Goal: Information Seeking & Learning: Learn about a topic

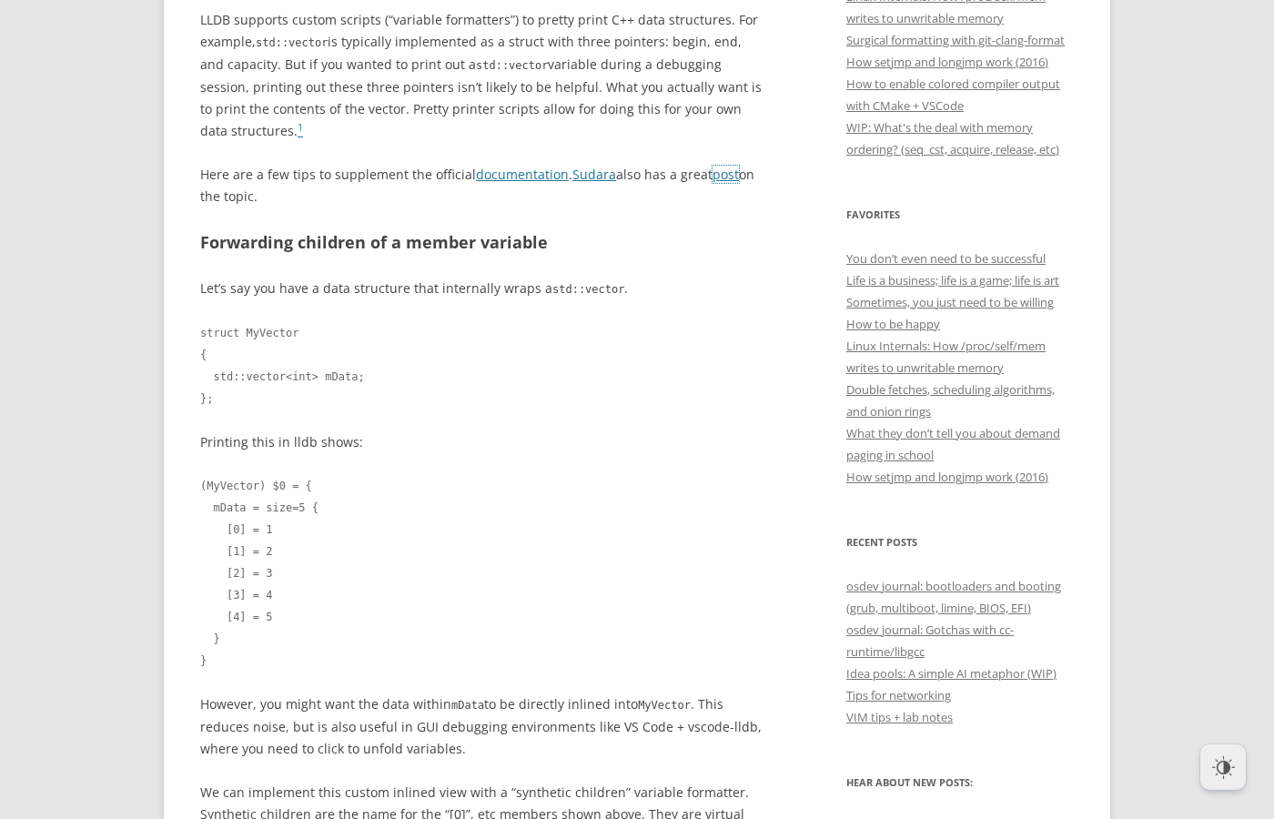
scroll to position [519, 0]
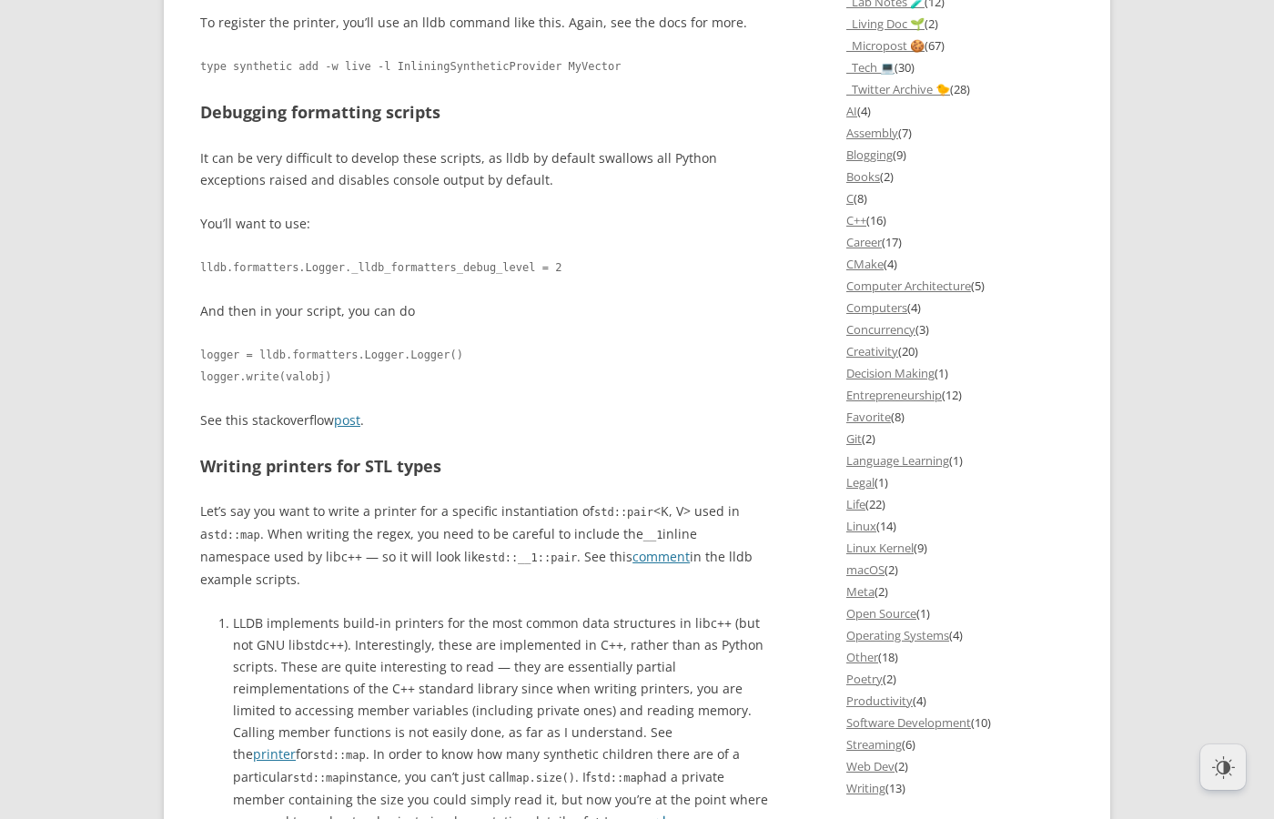
scroll to position [1764, 0]
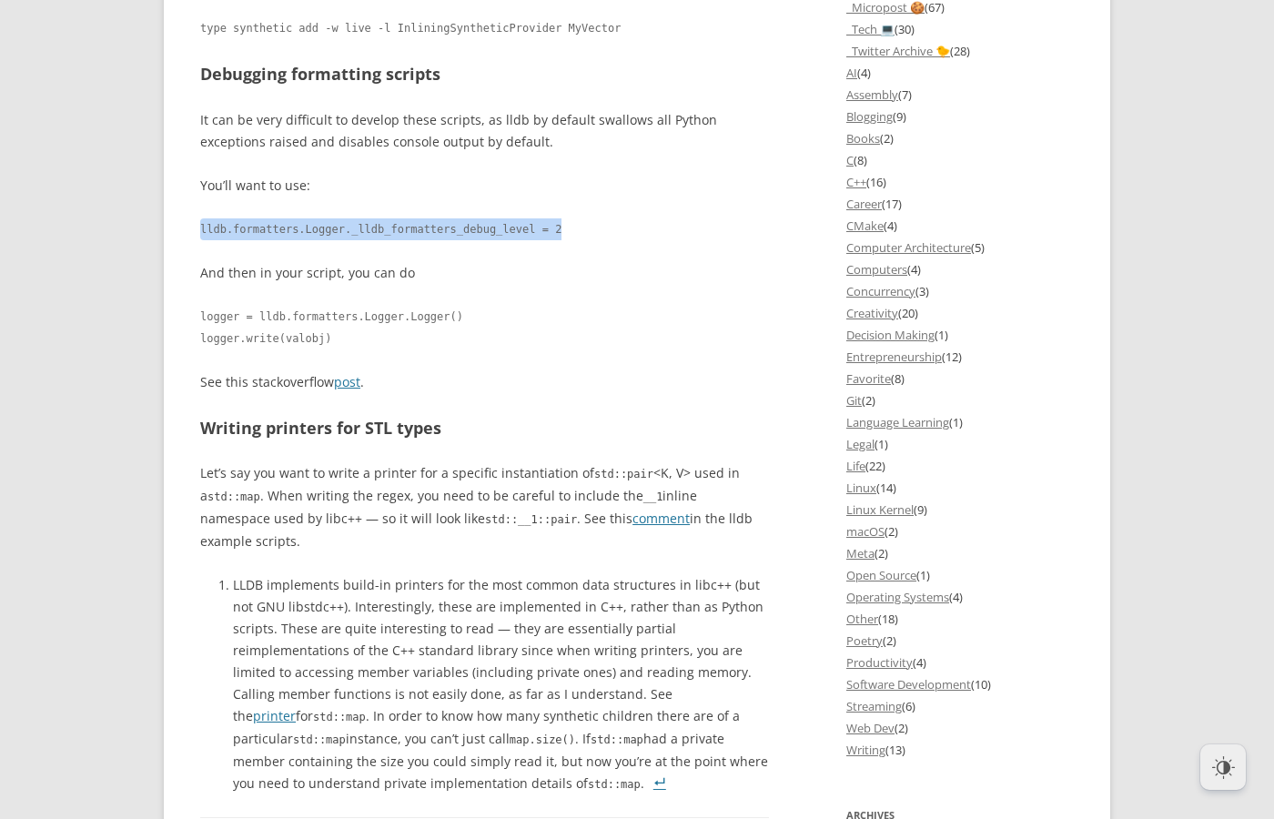
drag, startPoint x: 553, startPoint y: 332, endPoint x: 200, endPoint y: 334, distance: 353.2
click at [200, 240] on code "lldb.formatters.Logger._lldb_formatters_debug_level = 2" at bounding box center [484, 229] width 569 height 22
copy code "lldb.formatters.Logger._lldb_formatters_debug_level = 2"
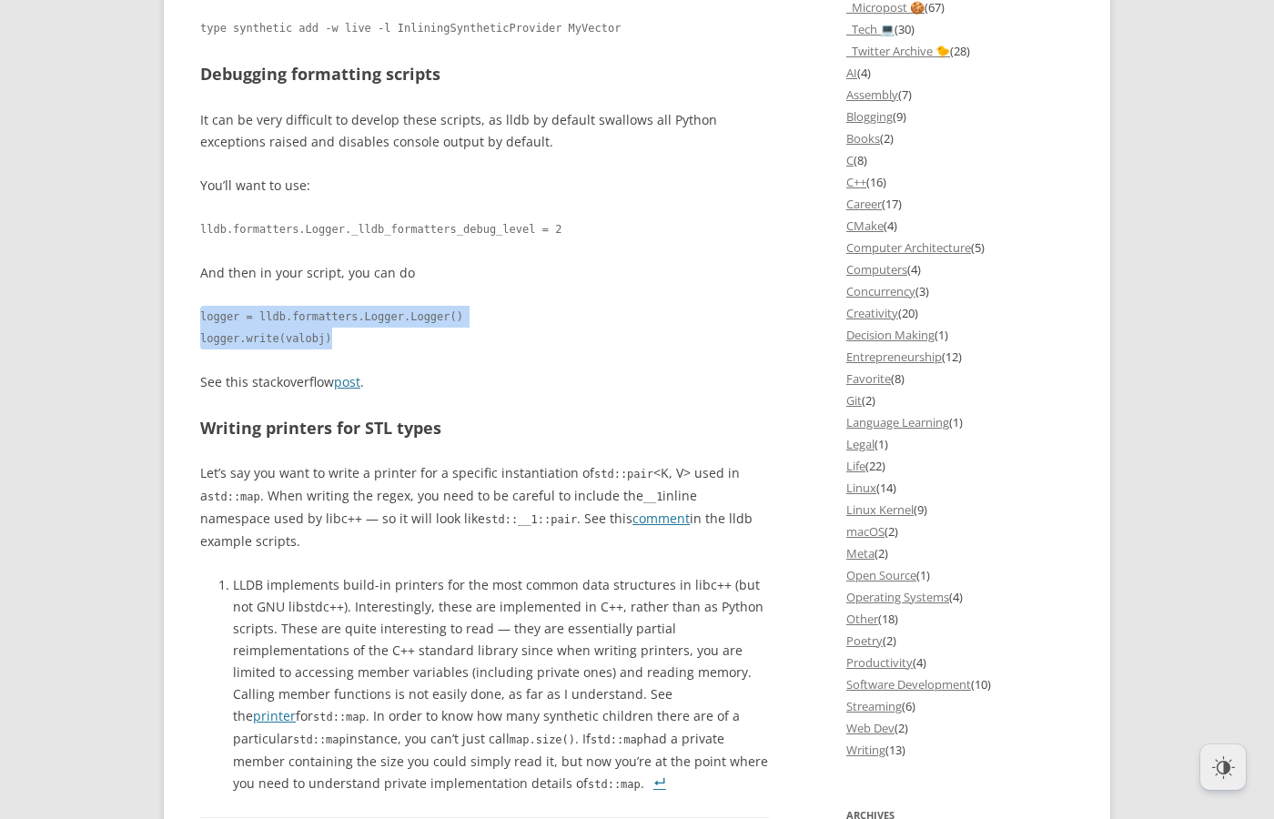
drag, startPoint x: 341, startPoint y: 444, endPoint x: 233, endPoint y: 422, distance: 110.5
click at [201, 350] on code "logger = lldb.formatters.Logger.Logger() logger.write(valobj)" at bounding box center [484, 328] width 569 height 44
click at [492, 350] on code "logger = lldb.formatters.Logger.Logger() logger.write(valobj)" at bounding box center [484, 328] width 569 height 44
drag, startPoint x: 460, startPoint y: 418, endPoint x: 201, endPoint y: 421, distance: 258.5
click at [201, 350] on code "logger = lldb.formatters.Logger.Logger() logger.write(valobj)" at bounding box center [484, 328] width 569 height 44
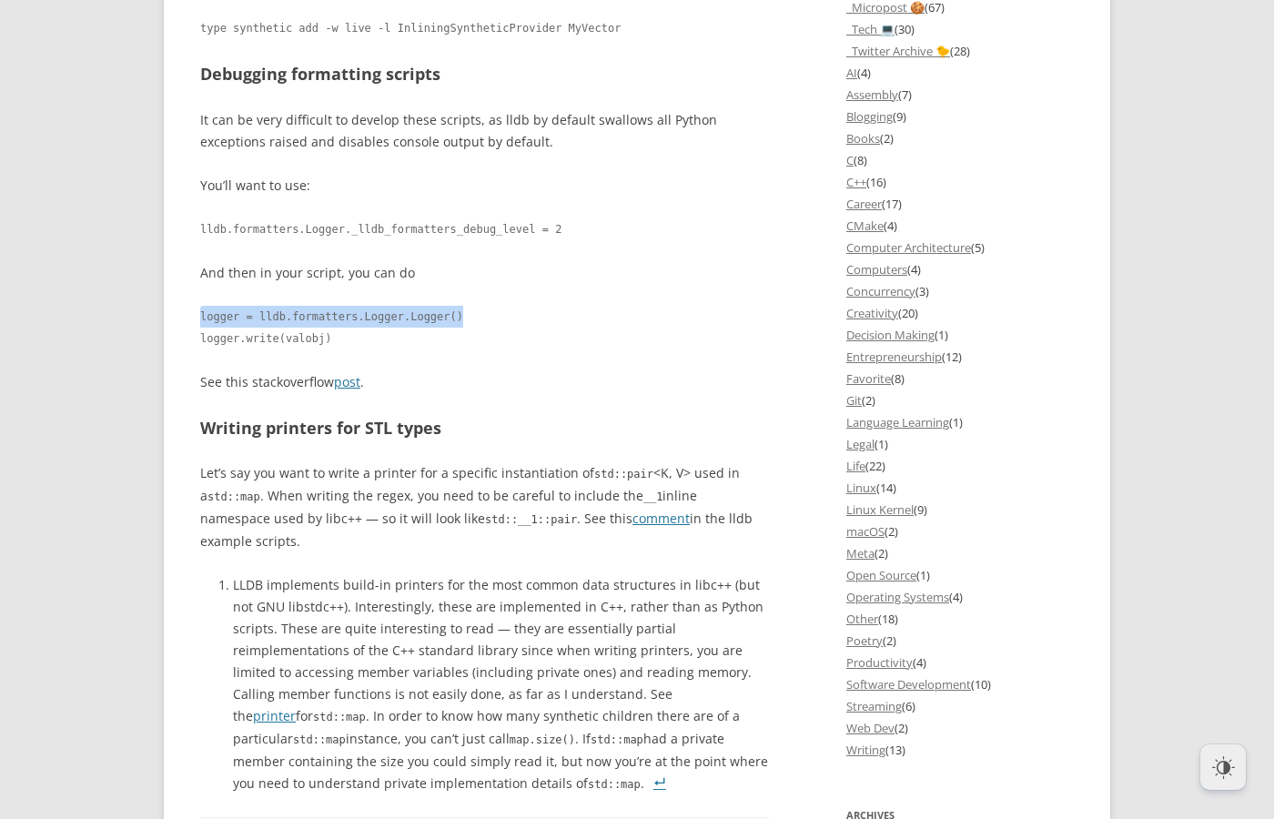
copy code "logger = lldb.formatters.Logger.Logger()"
